Goal: Task Accomplishment & Management: Manage account settings

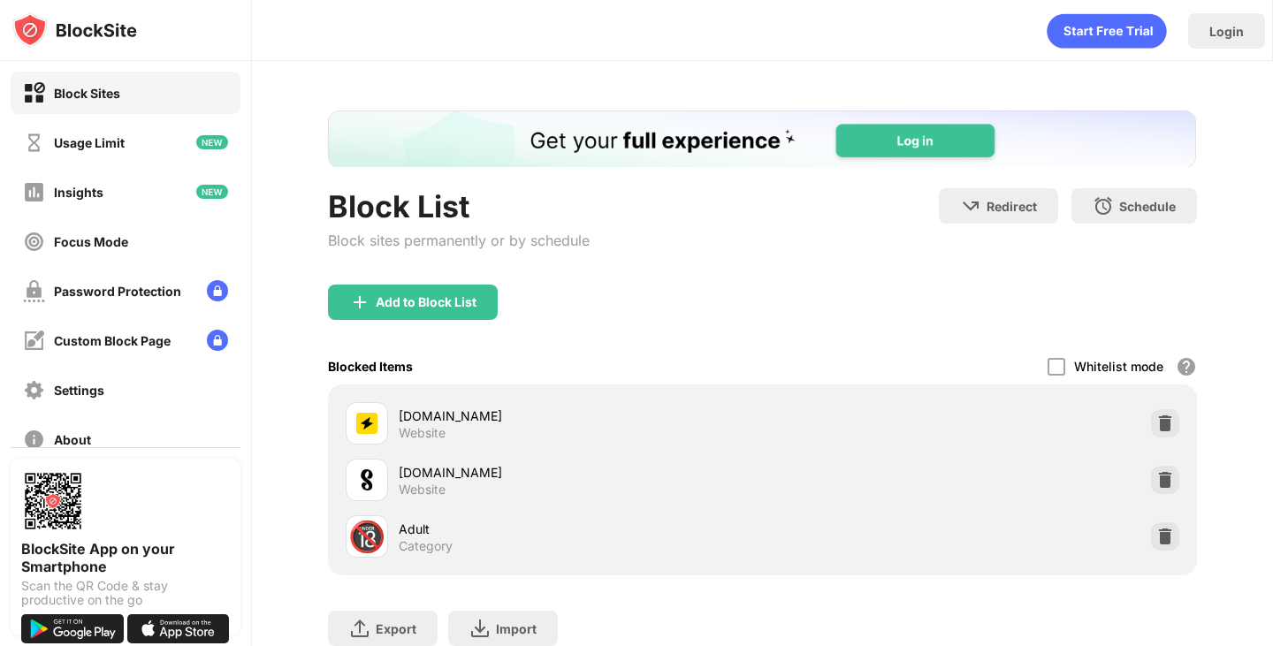
scroll to position [88, 0]
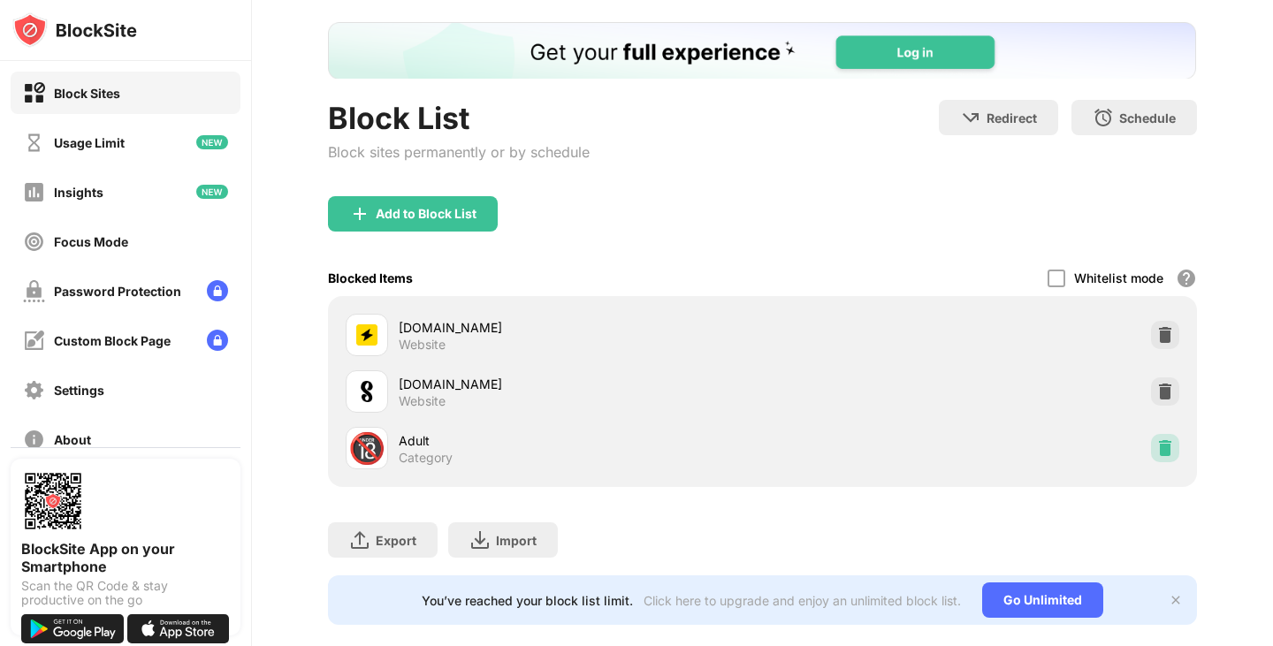
click at [1157, 447] on img at bounding box center [1166, 448] width 18 height 18
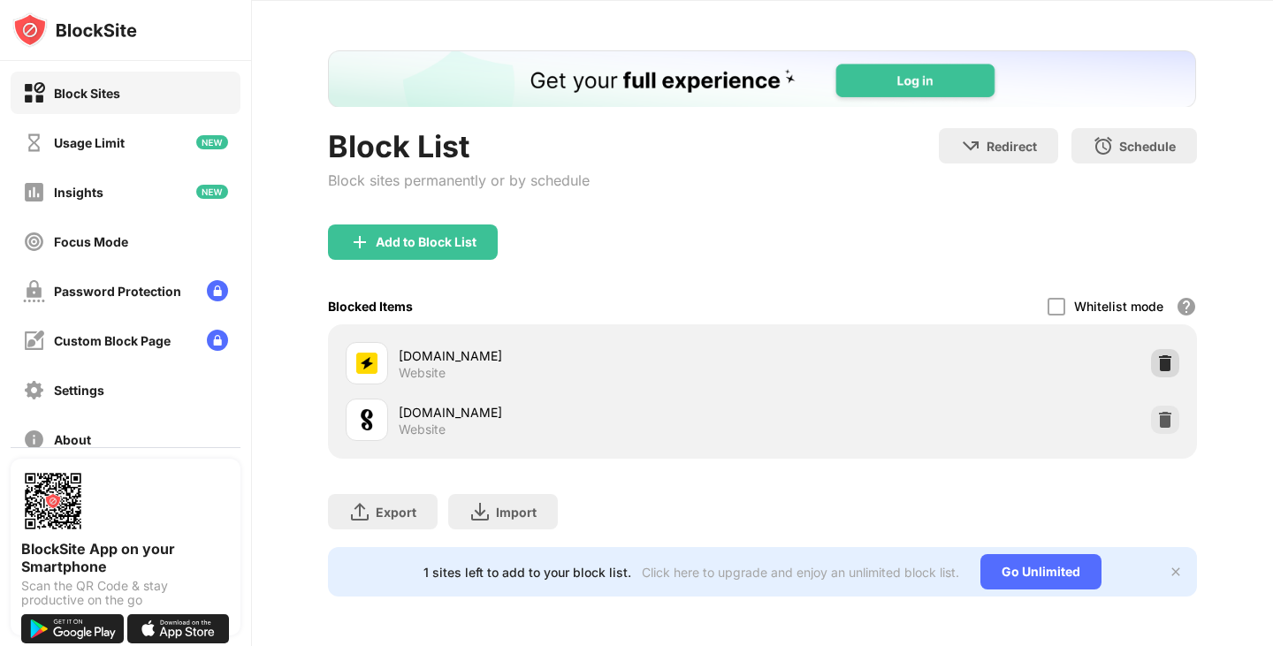
click at [1157, 355] on img at bounding box center [1166, 364] width 18 height 18
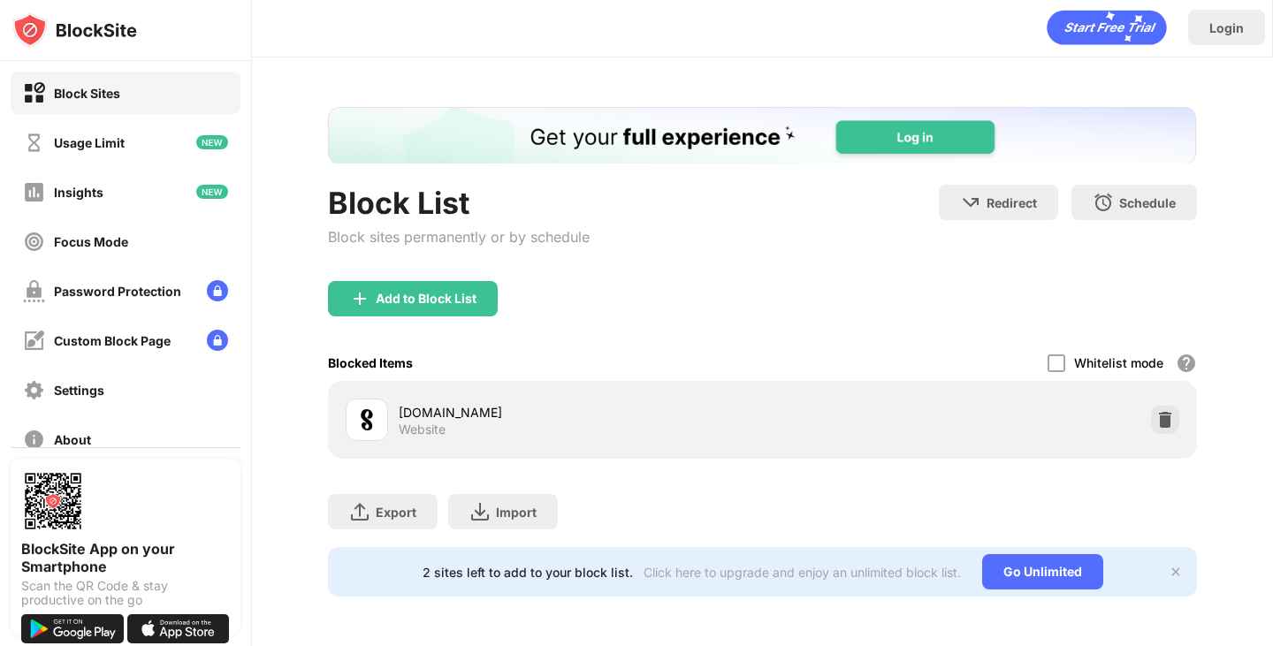
scroll to position [16, 0]
click at [436, 264] on div "Block List Block sites permanently or by schedule" at bounding box center [459, 233] width 262 height 96
click at [433, 292] on div "Add to Block List" at bounding box center [426, 299] width 101 height 14
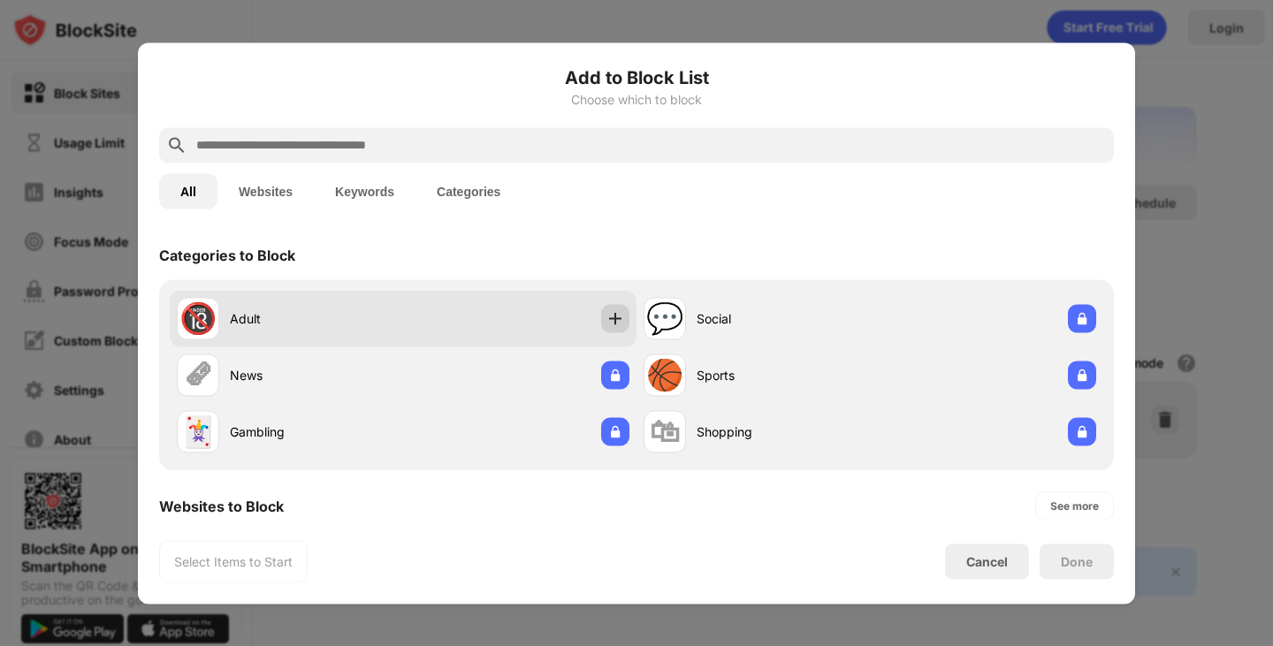
click at [601, 313] on div at bounding box center [615, 318] width 28 height 28
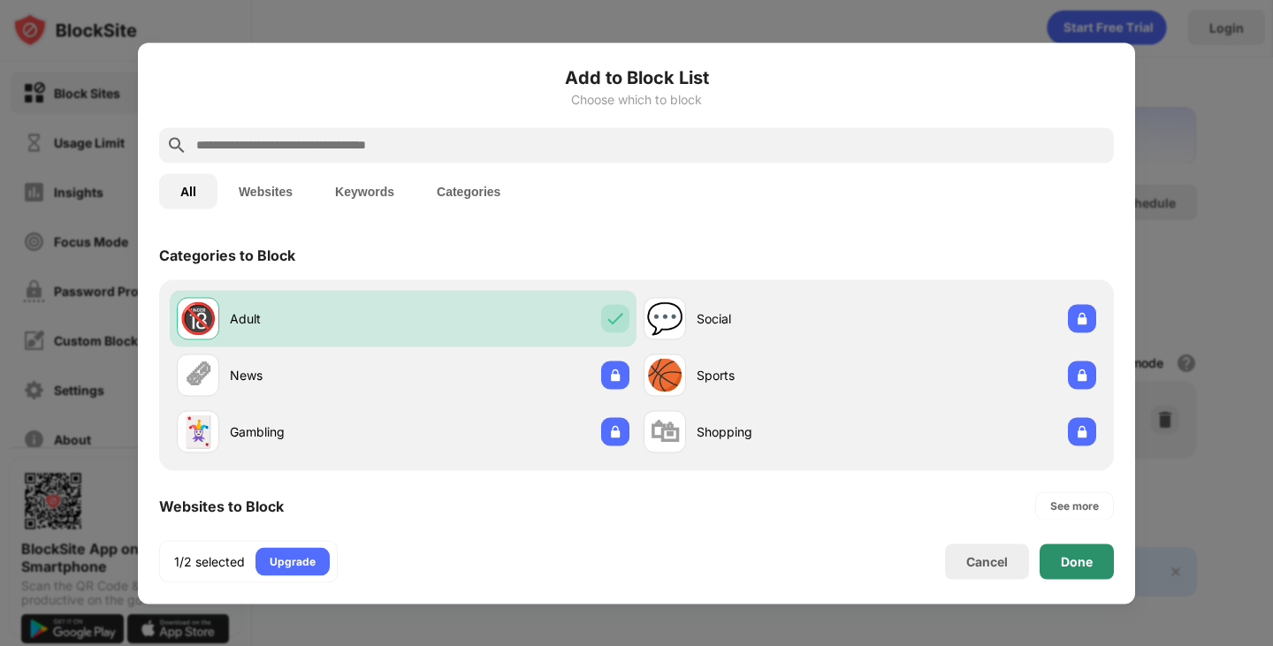
click at [1057, 548] on div "Done" at bounding box center [1077, 561] width 74 height 35
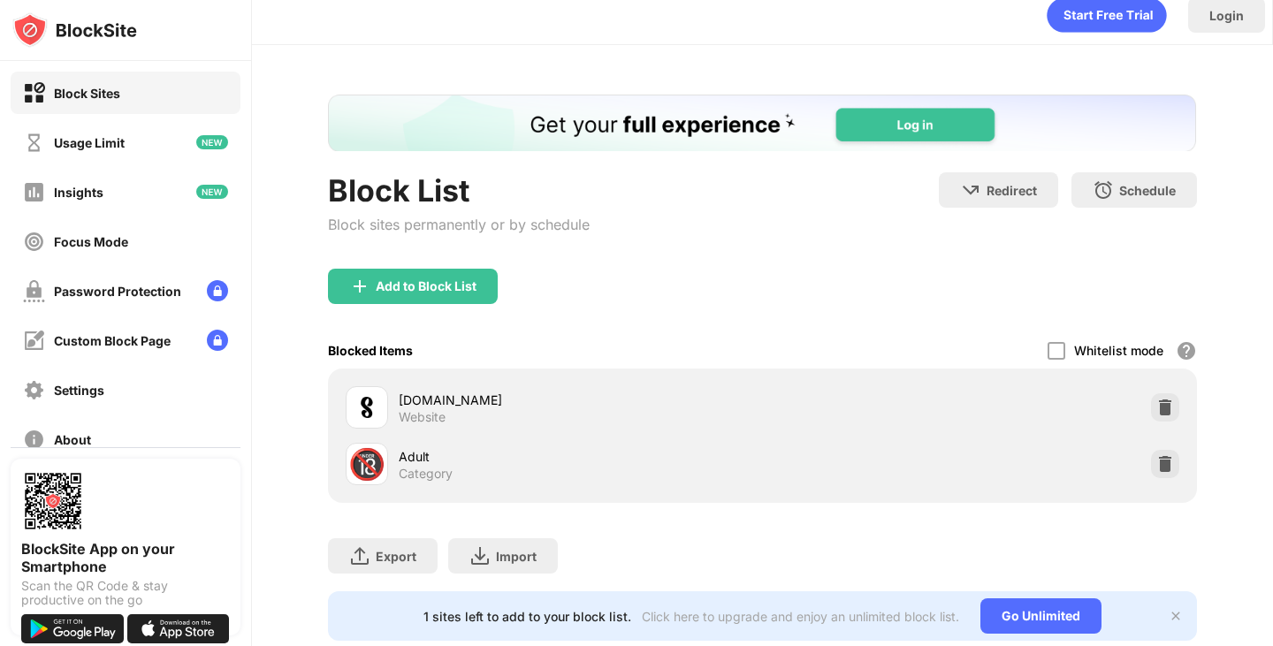
scroll to position [73, 0]
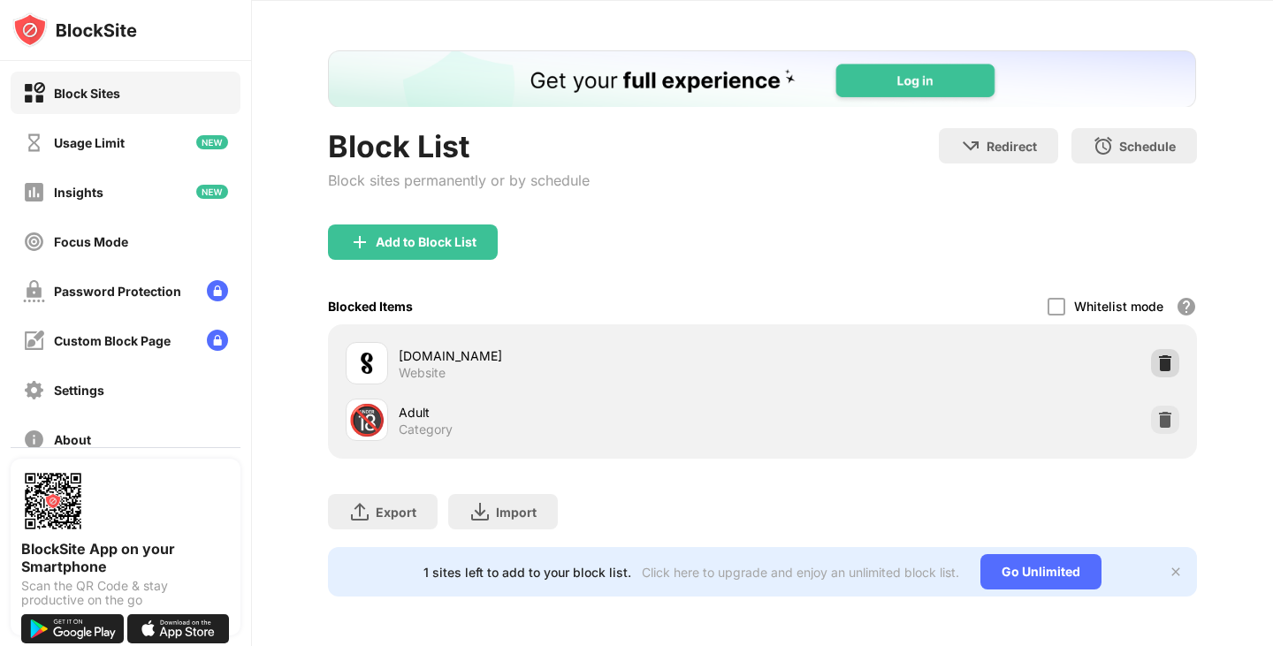
click at [1157, 355] on img at bounding box center [1166, 364] width 18 height 18
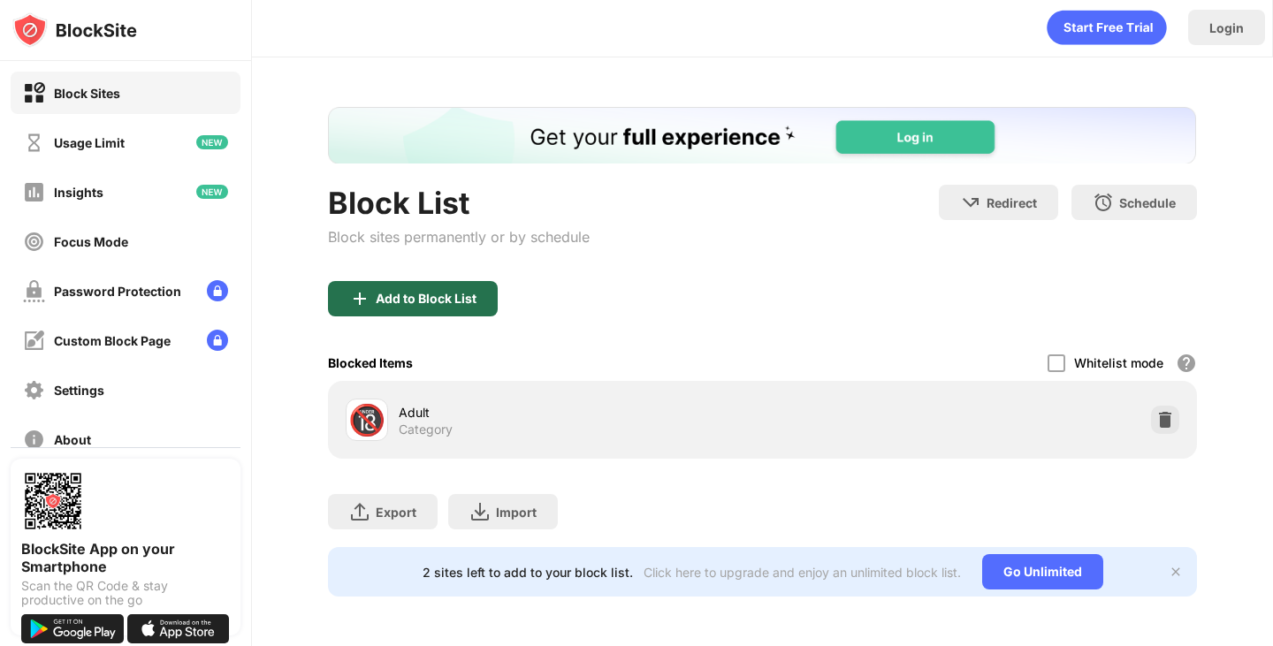
click at [476, 292] on div "Add to Block List" at bounding box center [426, 299] width 101 height 14
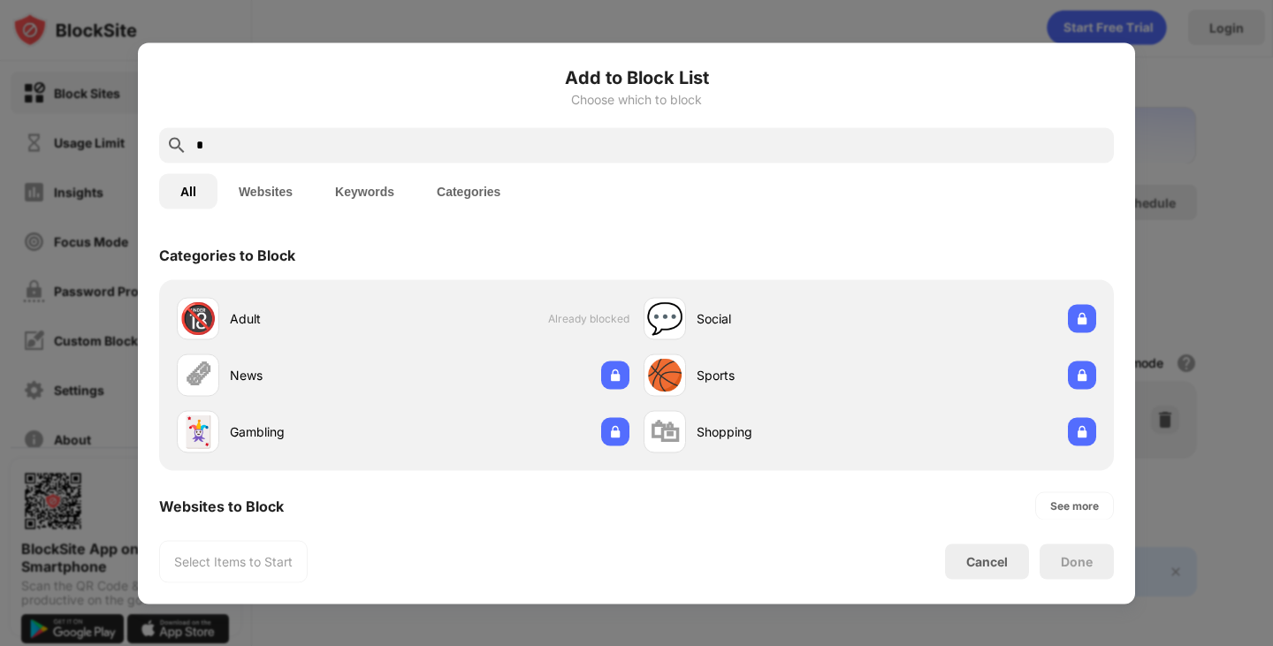
click at [441, 147] on input "*" at bounding box center [651, 144] width 912 height 21
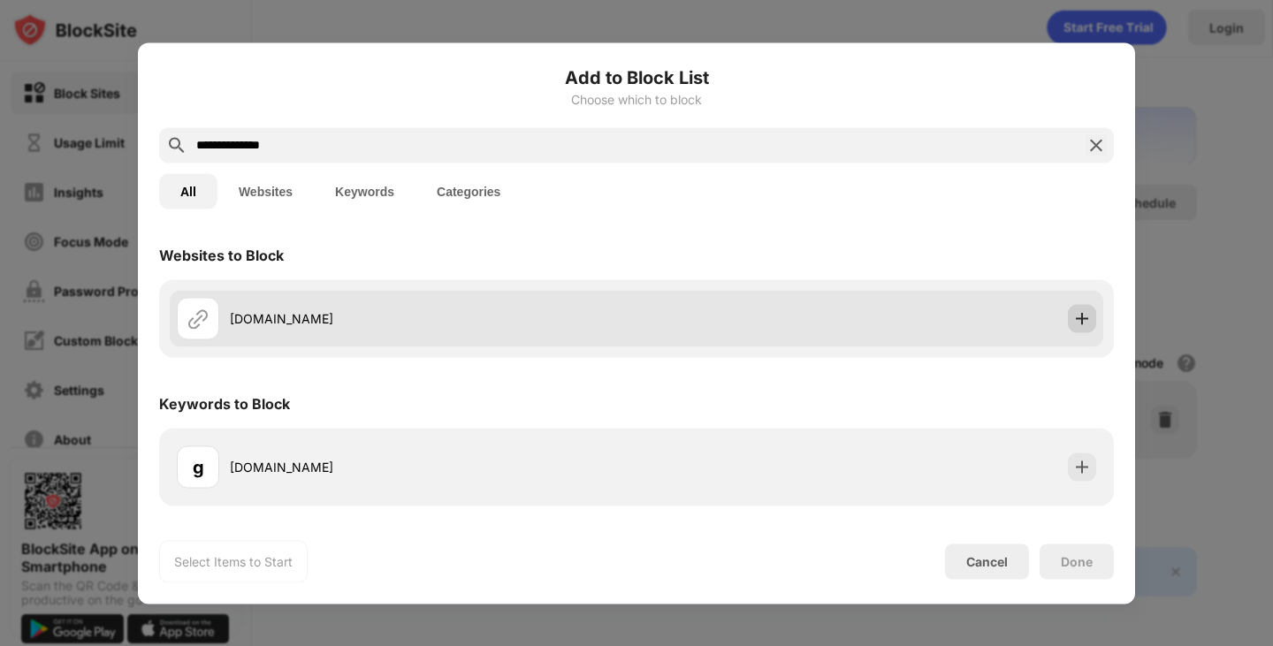
type input "**********"
click at [1080, 322] on img at bounding box center [1082, 318] width 18 height 18
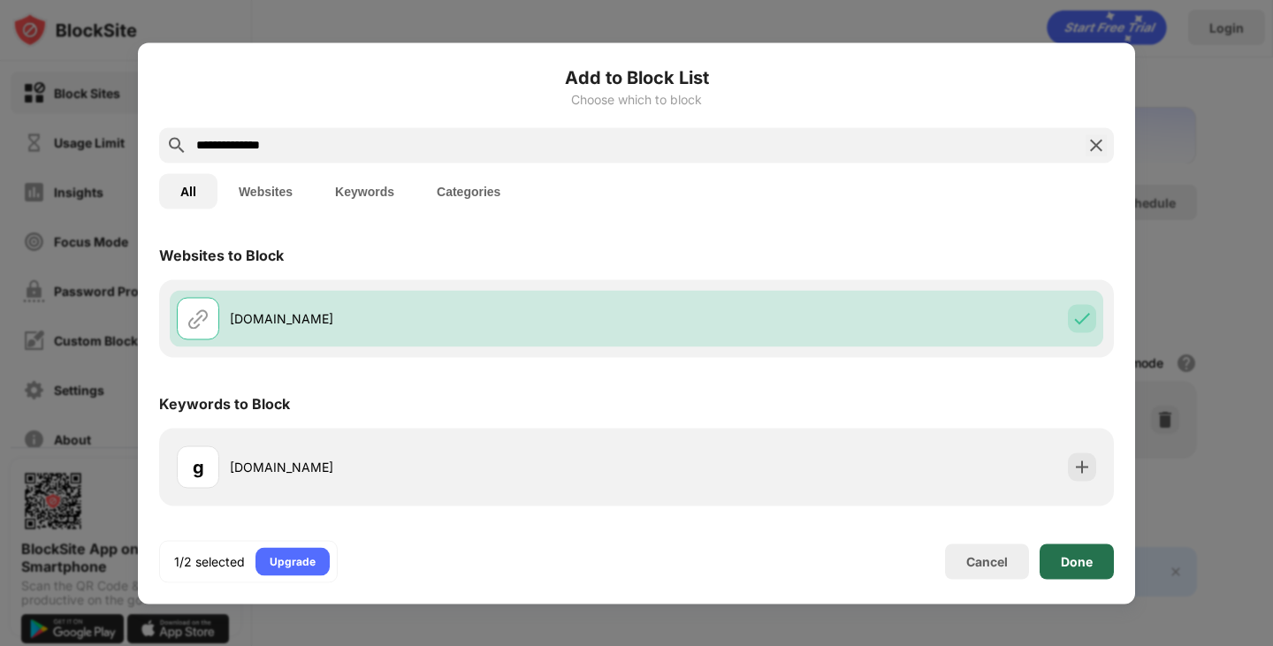
click at [1074, 569] on div "Done" at bounding box center [1077, 561] width 74 height 35
